Goal: Information Seeking & Learning: Learn about a topic

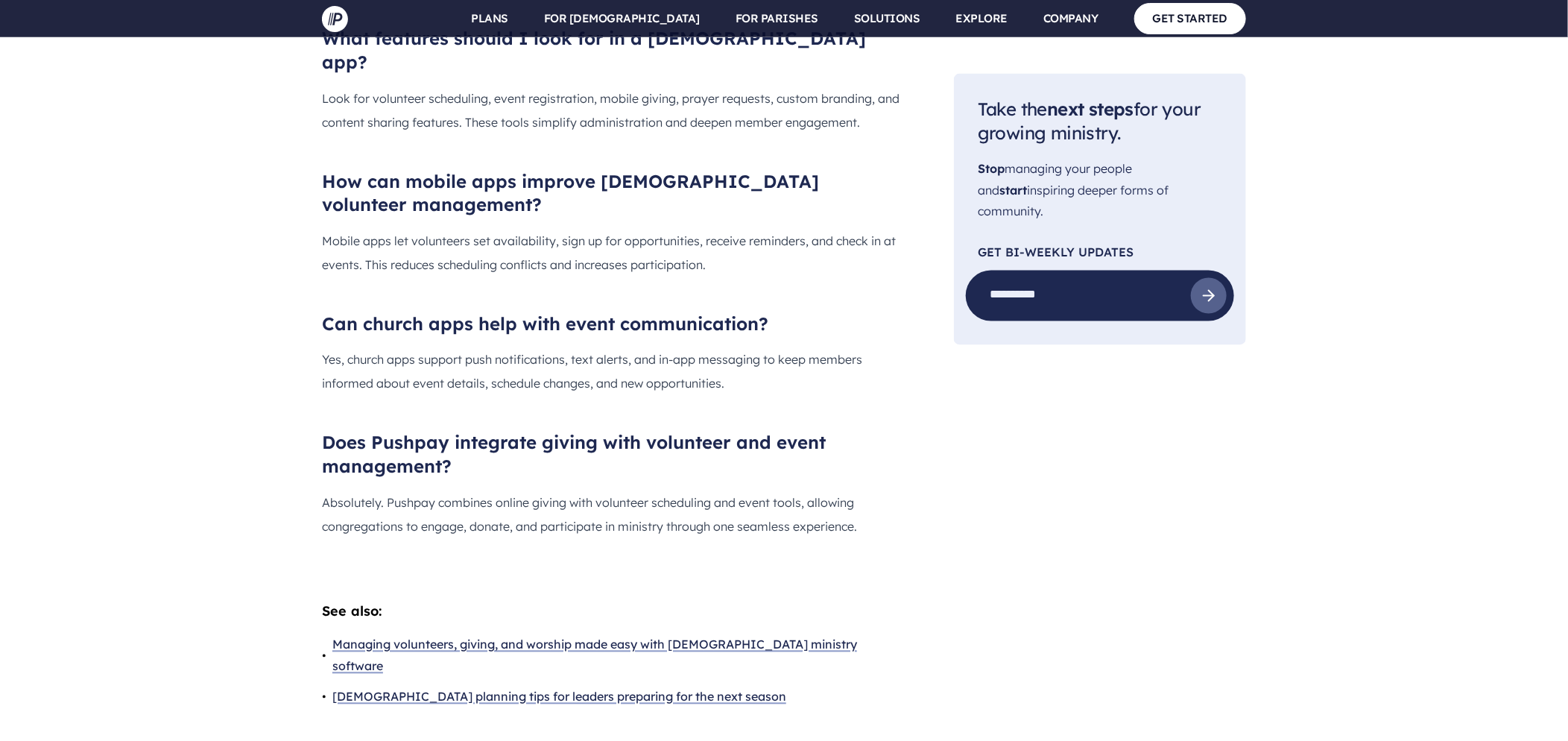
scroll to position [4562, 0]
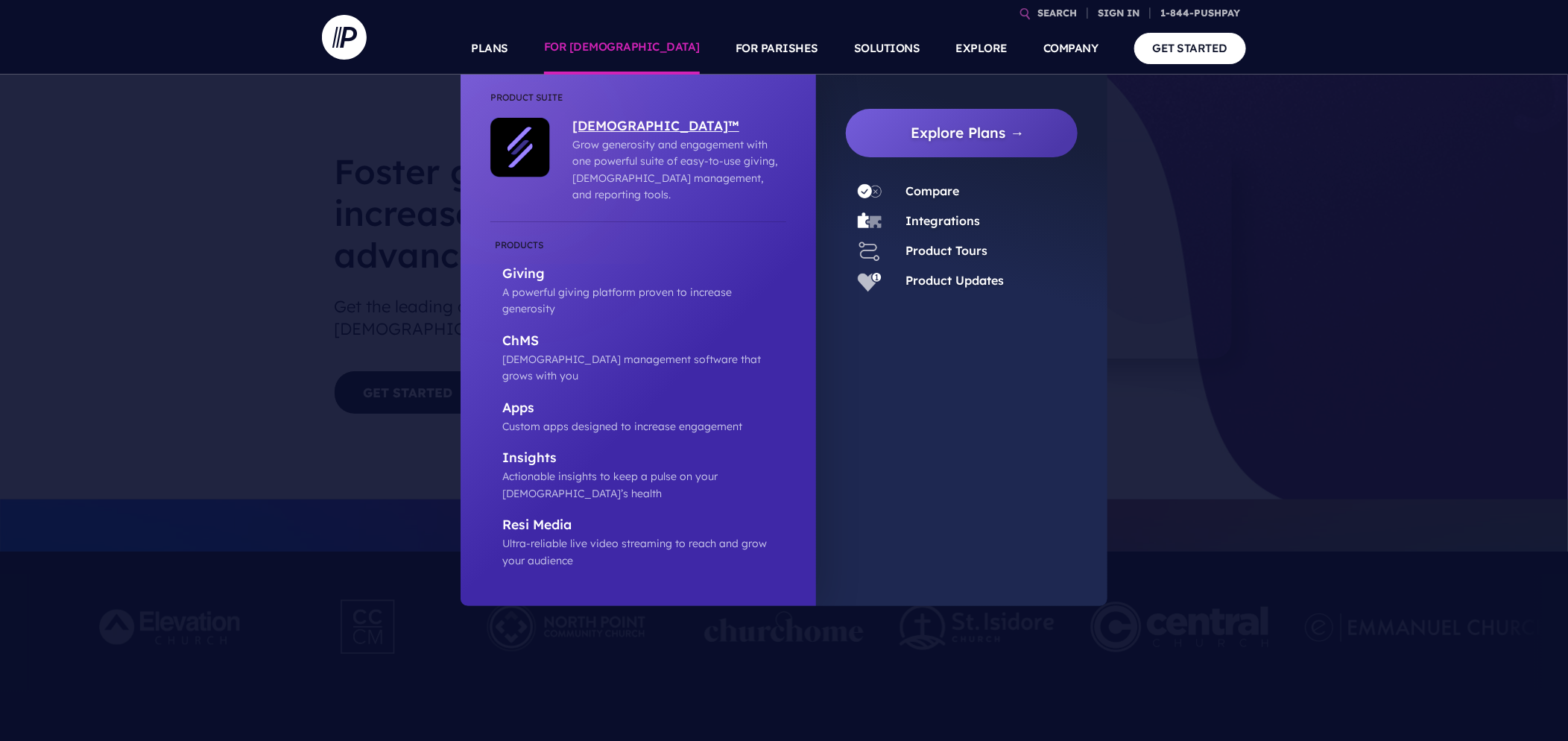
click at [611, 131] on p "[DEMOGRAPHIC_DATA]™" at bounding box center [676, 127] width 206 height 19
